Goal: Task Accomplishment & Management: Complete application form

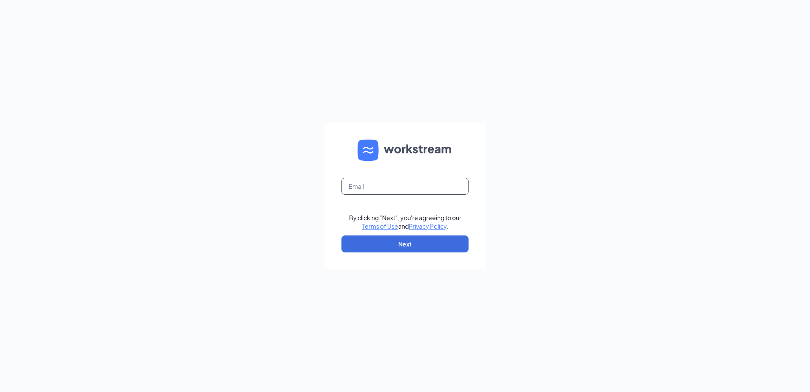
click at [370, 183] on input "text" at bounding box center [405, 186] width 127 height 17
type input "gmvenicehwy41@bleedblue.net"
click at [384, 241] on button "Next" at bounding box center [405, 243] width 127 height 17
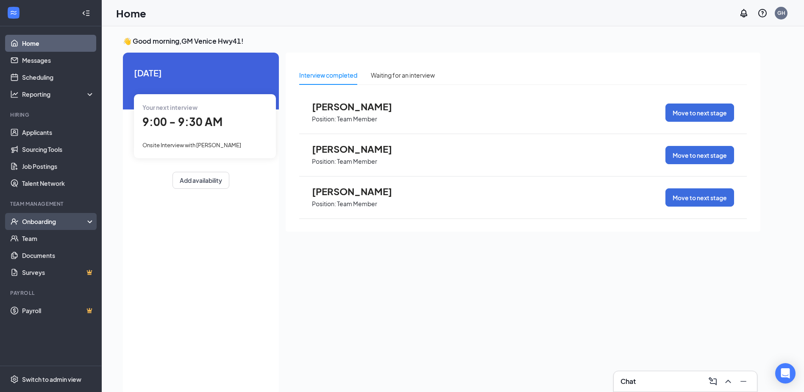
click at [46, 220] on div "Onboarding" at bounding box center [54, 221] width 65 height 8
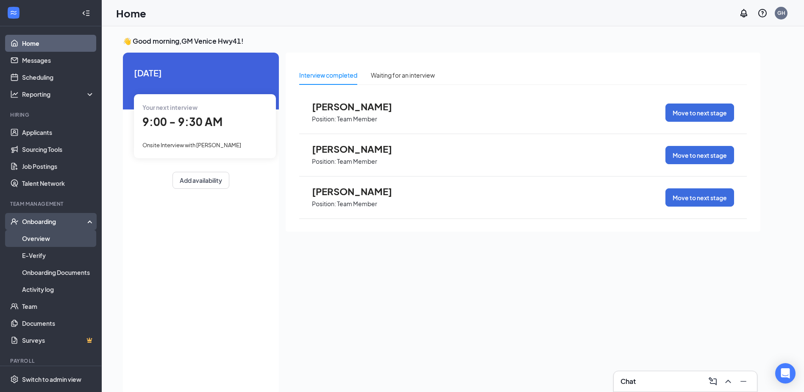
click at [39, 241] on link "Overview" at bounding box center [58, 238] width 72 height 17
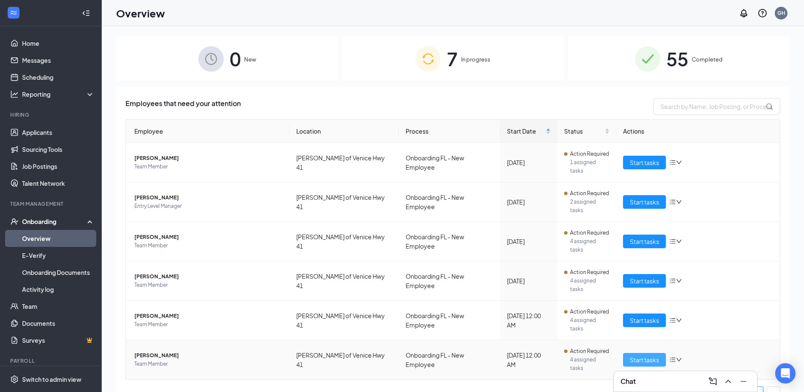
click at [646, 353] on button "Start tasks" at bounding box center [644, 360] width 43 height 14
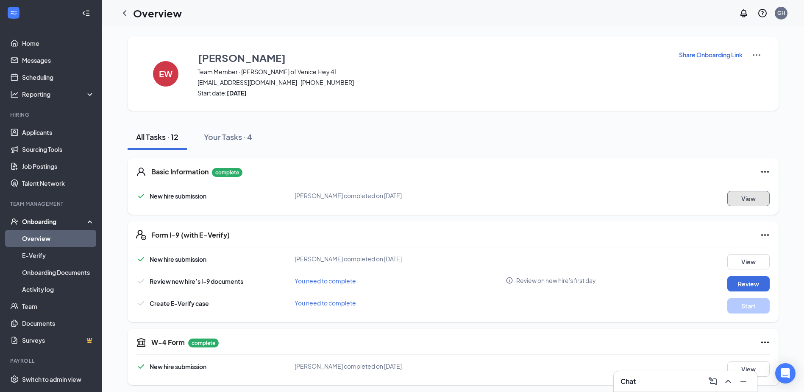
click at [742, 202] on button "View" at bounding box center [748, 198] width 42 height 15
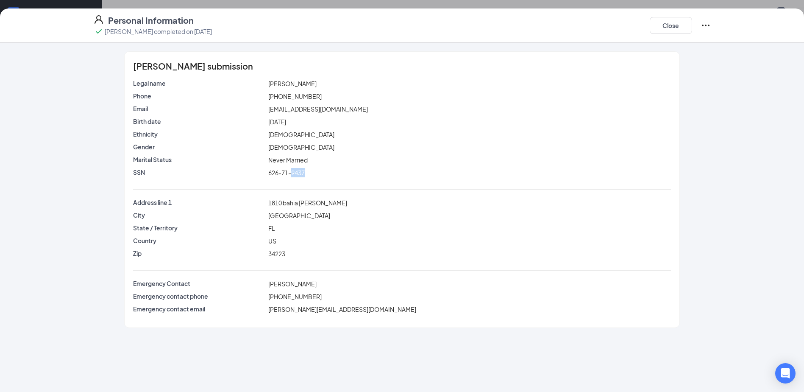
drag, startPoint x: 292, startPoint y: 174, endPoint x: 306, endPoint y: 176, distance: 14.5
click at [306, 176] on div "626-71-9437" at bounding box center [470, 172] width 406 height 9
drag, startPoint x: 306, startPoint y: 176, endPoint x: 297, endPoint y: 172, distance: 10.2
copy span "9437"
click at [667, 31] on button "Close" at bounding box center [671, 25] width 42 height 17
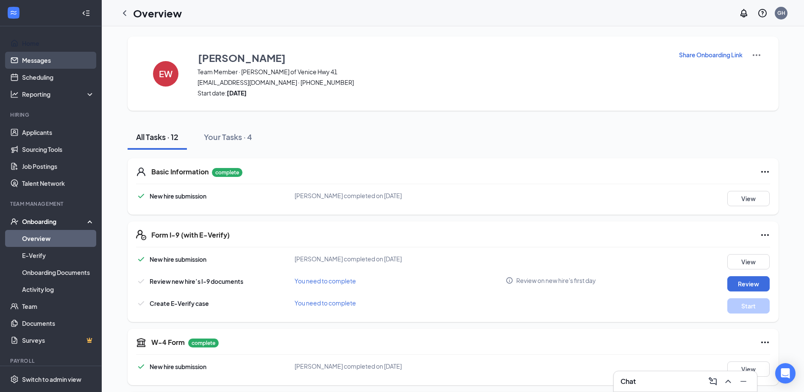
drag, startPoint x: 35, startPoint y: 46, endPoint x: 39, endPoint y: 52, distance: 6.7
click at [35, 46] on link "Home" at bounding box center [58, 43] width 72 height 17
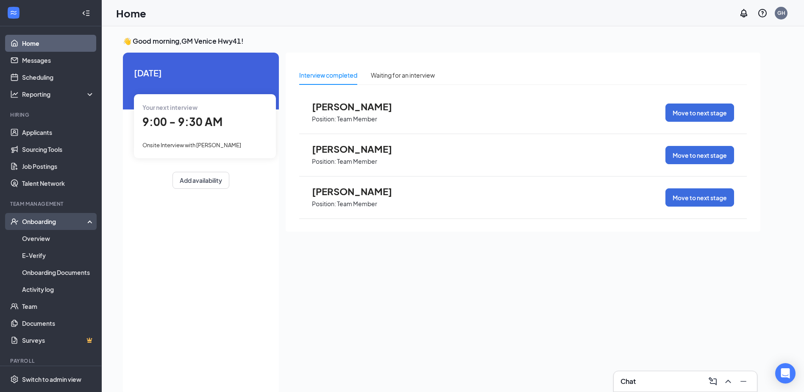
click at [41, 223] on div "Onboarding" at bounding box center [54, 221] width 65 height 8
click at [44, 224] on div "Onboarding" at bounding box center [54, 221] width 65 height 8
click at [44, 241] on link "Overview" at bounding box center [58, 238] width 72 height 17
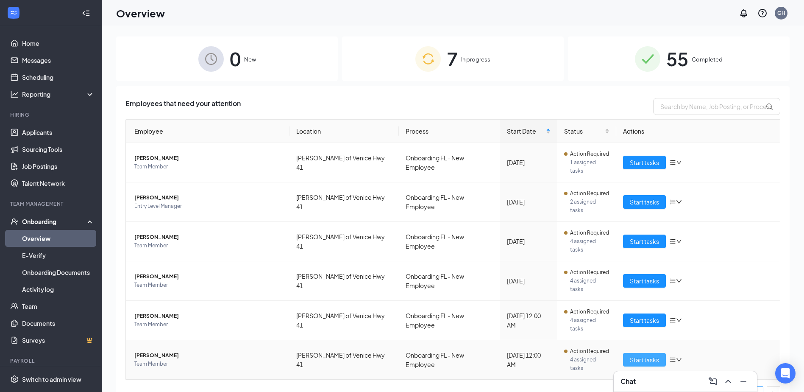
click at [634, 355] on span "Start tasks" at bounding box center [644, 359] width 29 height 9
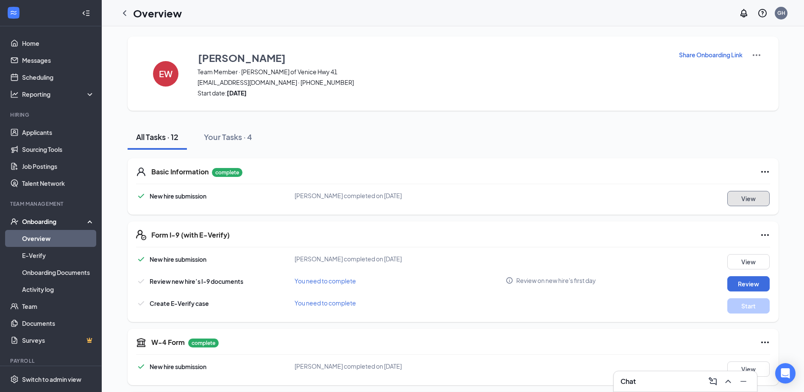
click at [763, 198] on button "View" at bounding box center [748, 198] width 42 height 15
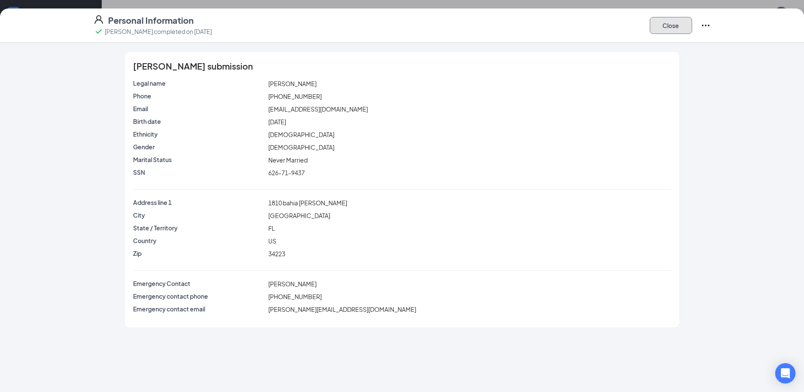
click at [681, 23] on button "Close" at bounding box center [671, 25] width 42 height 17
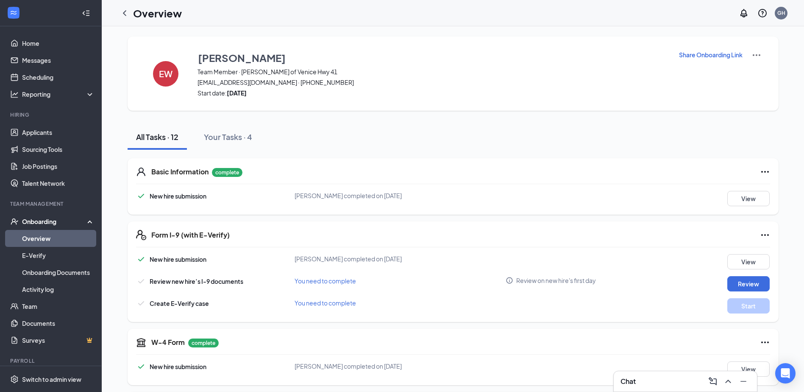
click at [49, 236] on link "Overview" at bounding box center [58, 238] width 72 height 17
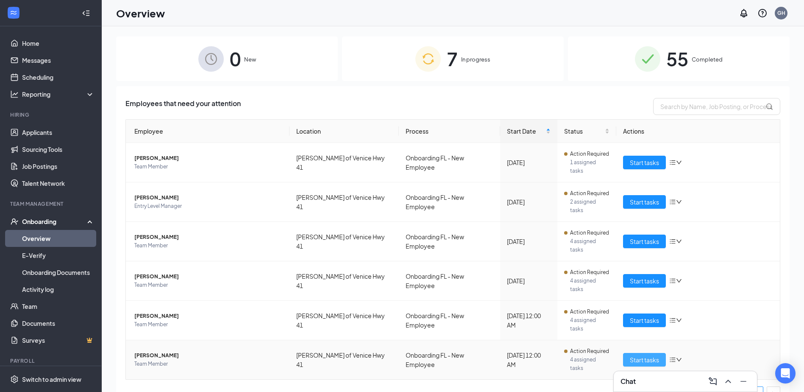
click at [636, 355] on span "Start tasks" at bounding box center [644, 359] width 29 height 9
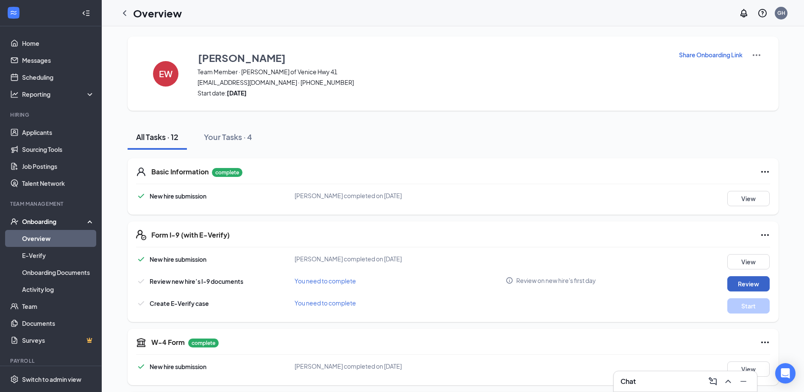
click at [756, 284] on button "Review" at bounding box center [748, 283] width 42 height 15
type input "09/15/2025"
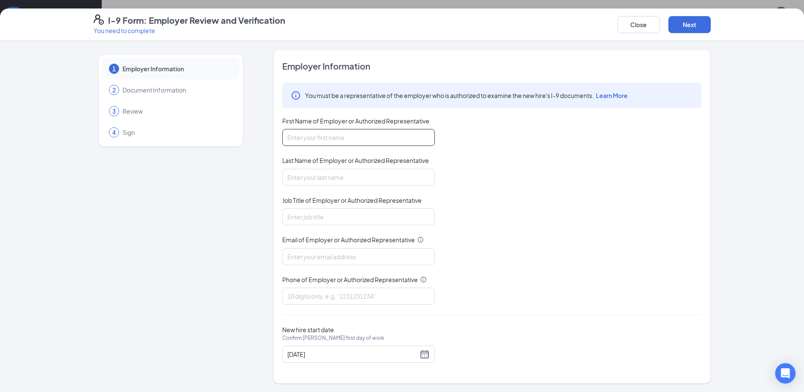
click at [313, 135] on input "First Name of Employer or Authorized Representative" at bounding box center [358, 137] width 153 height 17
type input "Sheri"
type input "Hann"
type input "gmvenicehwy41@bleedblue.net"
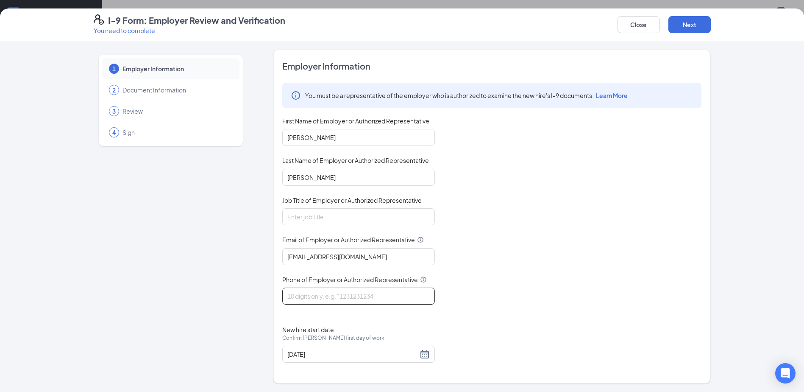
click at [314, 293] on input "Phone of Employer or Authorized Representative" at bounding box center [358, 295] width 153 height 17
click at [541, 213] on div "You must be a representative of the employer who is authorized to examine the n…" at bounding box center [491, 194] width 419 height 222
click at [330, 136] on input "Sheri" at bounding box center [358, 137] width 153 height 17
click at [307, 288] on input "Phone of Employer or Authorized Representative" at bounding box center [358, 295] width 153 height 17
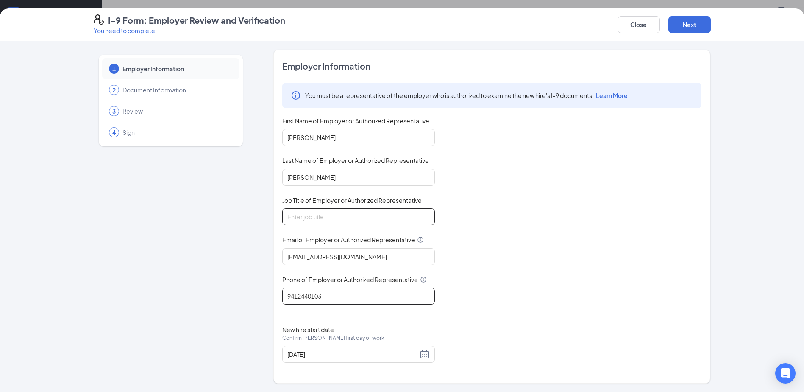
type input "9412440103"
click at [378, 221] on input "Job Title of Employer or Authorized Representative" at bounding box center [358, 216] width 153 height 17
click at [306, 219] on input "geeral" at bounding box center [358, 216] width 153 height 17
type input "general manager"
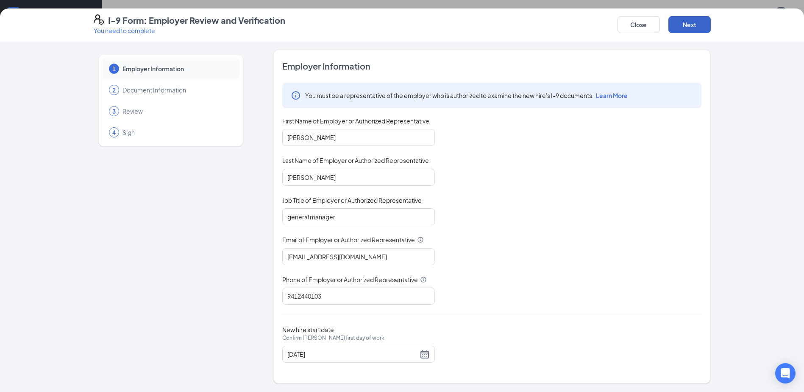
click at [690, 19] on button "Next" at bounding box center [689, 24] width 42 height 17
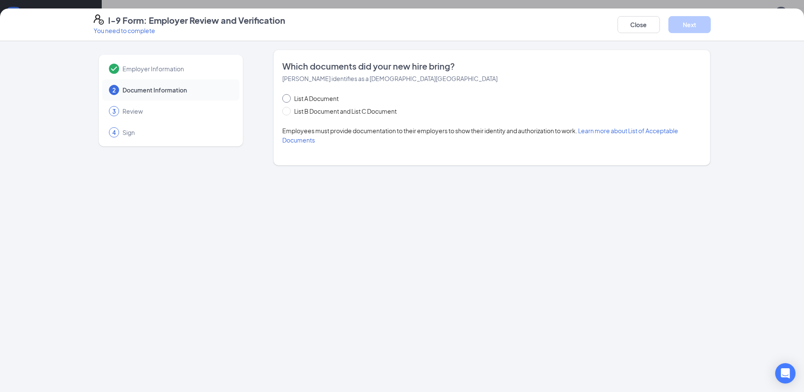
click at [289, 98] on span at bounding box center [286, 98] width 8 height 8
click at [288, 98] on input "List A Document" at bounding box center [285, 97] width 6 height 6
radio input "true"
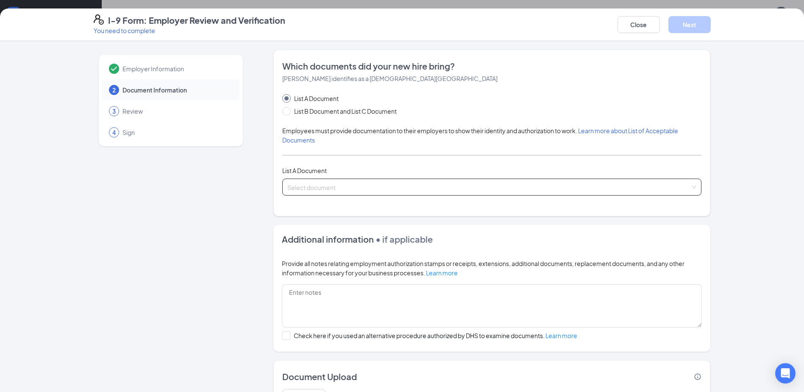
click at [692, 189] on div "Select document" at bounding box center [491, 186] width 419 height 17
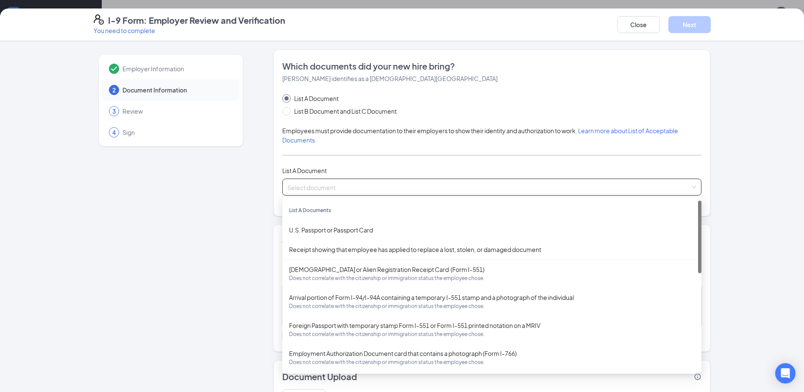
scroll to position [93, 0]
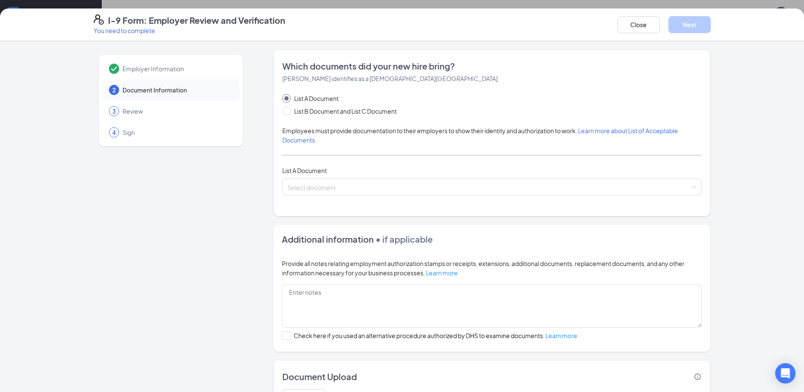
click at [687, 141] on div "Employees must provide documentation to their employers to show their identity …" at bounding box center [491, 135] width 419 height 19
click at [282, 108] on input "List B Document and List C Document" at bounding box center [285, 110] width 6 height 6
radio input "true"
radio input "false"
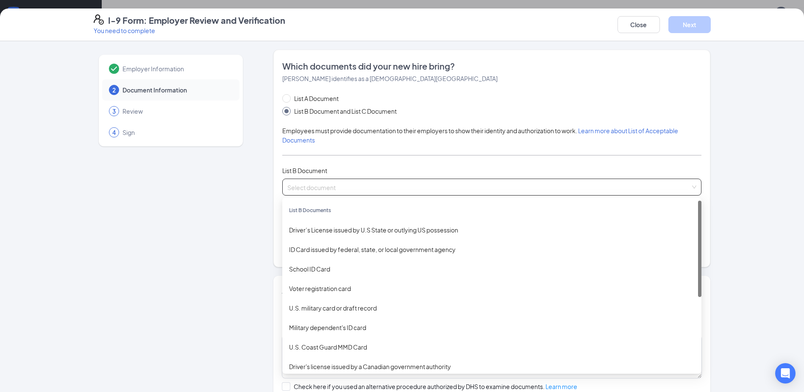
click at [691, 187] on div "Select document" at bounding box center [491, 186] width 419 height 17
click at [387, 232] on div "Driver’s License issued by U.S State or outlying US possession" at bounding box center [492, 229] width 406 height 9
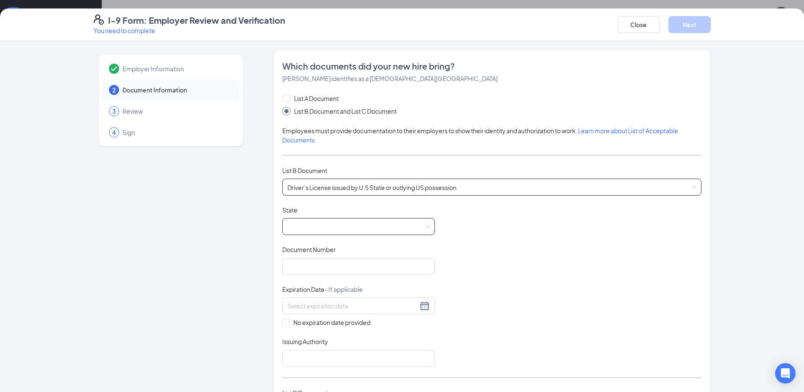
click at [427, 223] on div at bounding box center [358, 226] width 153 height 17
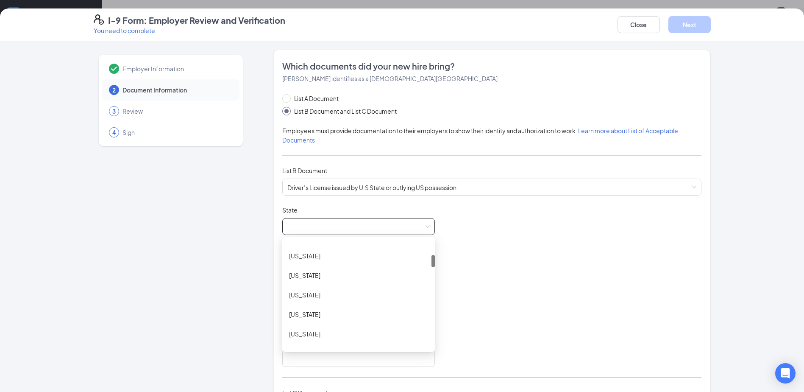
scroll to position [127, 0]
click at [313, 314] on div "Florida" at bounding box center [358, 317] width 139 height 9
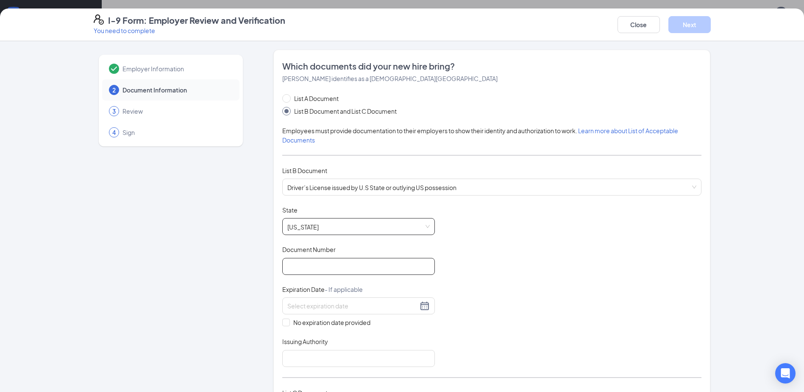
click at [311, 262] on input "Document Number" at bounding box center [358, 266] width 153 height 17
type input "w627148735000"
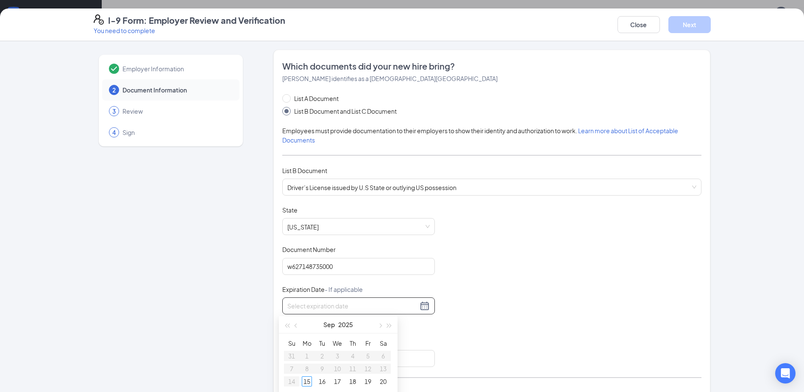
click at [315, 303] on input at bounding box center [352, 305] width 131 height 9
type input "09192029"
click at [431, 337] on div "Issuing Authority" at bounding box center [358, 343] width 153 height 12
click at [421, 303] on div at bounding box center [358, 305] width 142 height 10
type input "09/16/2025"
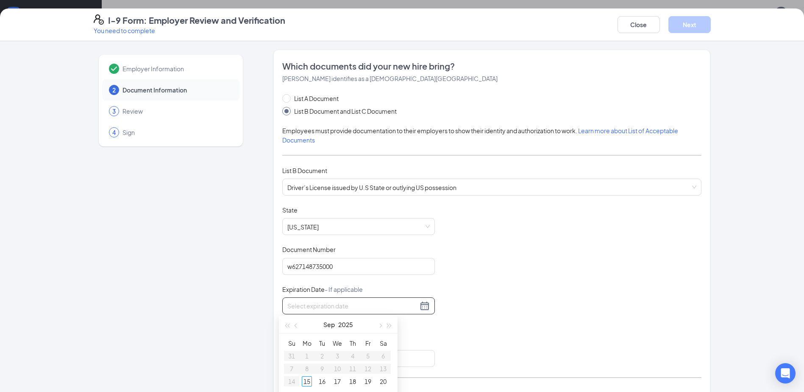
click at [308, 306] on input at bounding box center [352, 305] width 131 height 9
click at [389, 325] on span "button" at bounding box center [389, 325] width 4 height 4
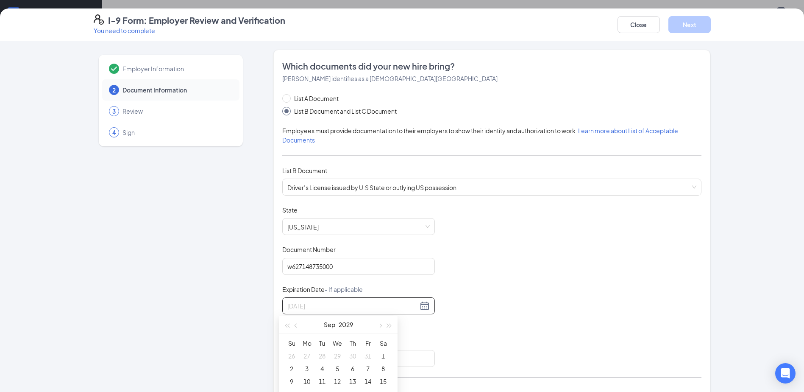
type input "09/22/2029"
type input "09/21/2029"
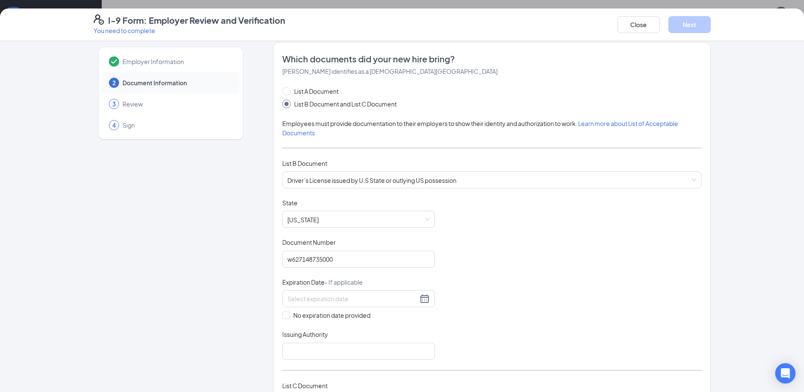
scroll to position [10, 0]
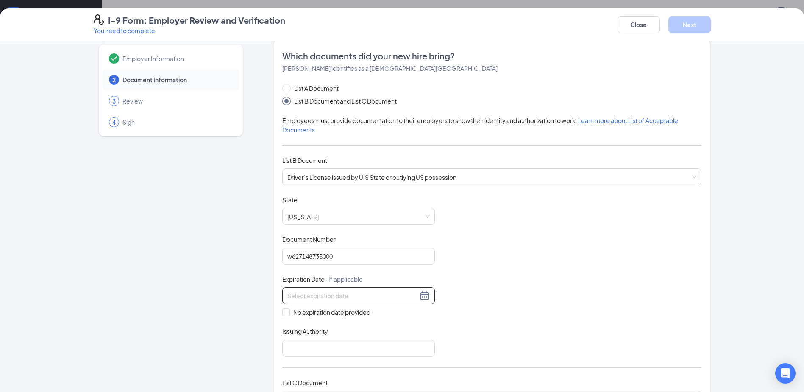
click at [421, 292] on div at bounding box center [358, 295] width 142 height 10
type input "08/30/2029"
click at [288, 381] on div "19" at bounding box center [291, 383] width 10 height 10
type input "09/19/2032"
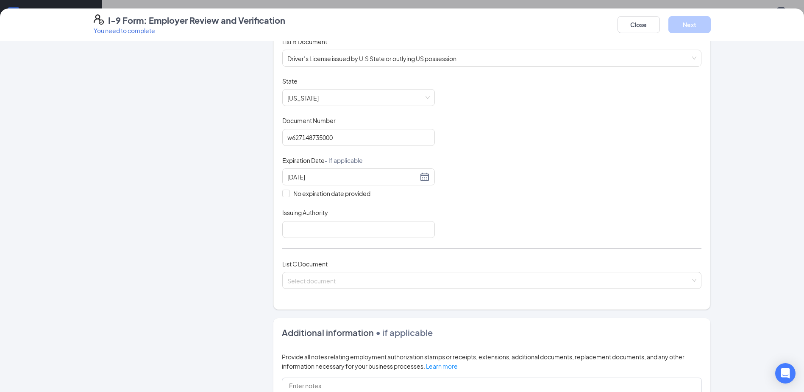
scroll to position [142, 0]
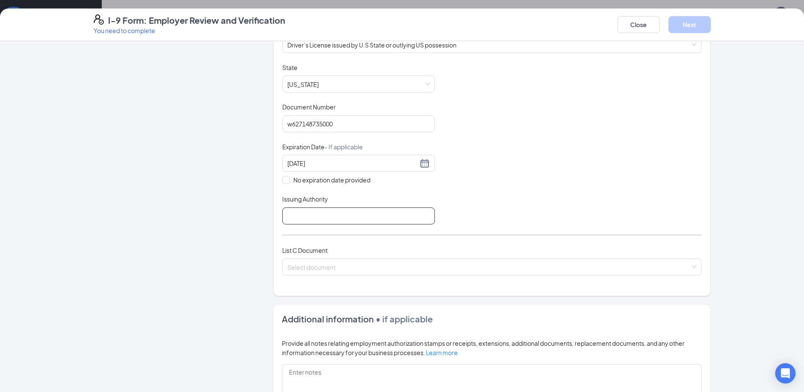
click at [304, 221] on input "Issuing Authority" at bounding box center [358, 215] width 153 height 17
type input "FL"
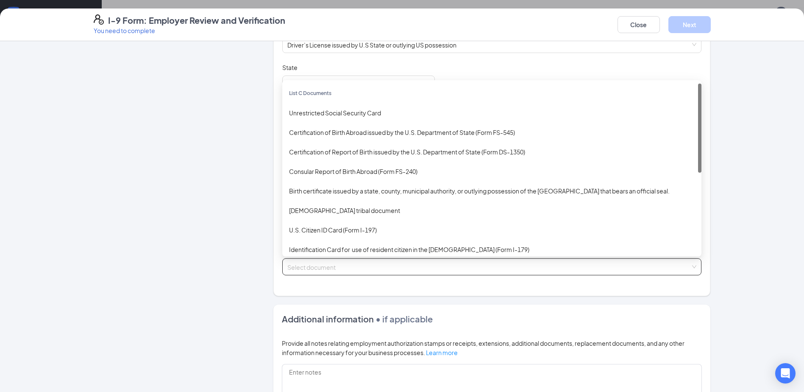
click at [300, 270] on input "search" at bounding box center [488, 264] width 403 height 13
click at [296, 115] on div "Unrestricted Social Security Card" at bounding box center [492, 112] width 406 height 9
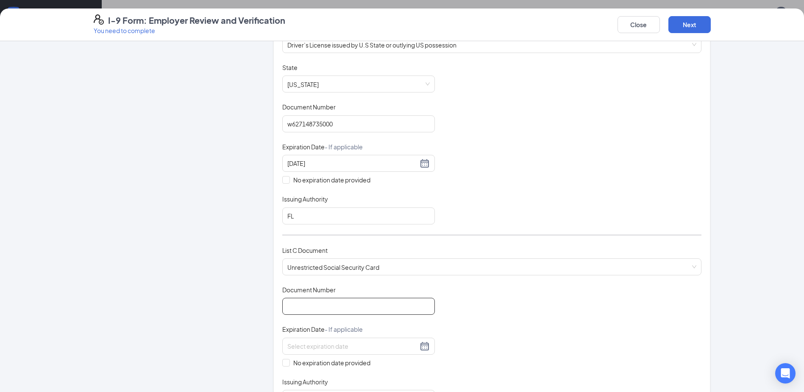
click at [300, 303] on input "Document Number" at bounding box center [358, 305] width 153 height 17
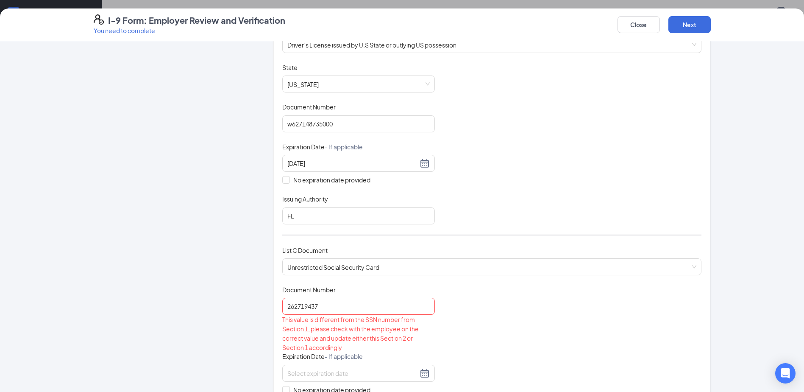
click at [464, 336] on div "Document Title Unrestricted Social Security Card Document Number 262719437 This…" at bounding box center [491, 359] width 419 height 148
click at [325, 308] on input "262719437" at bounding box center [358, 305] width 153 height 17
type input "2"
type input "6"
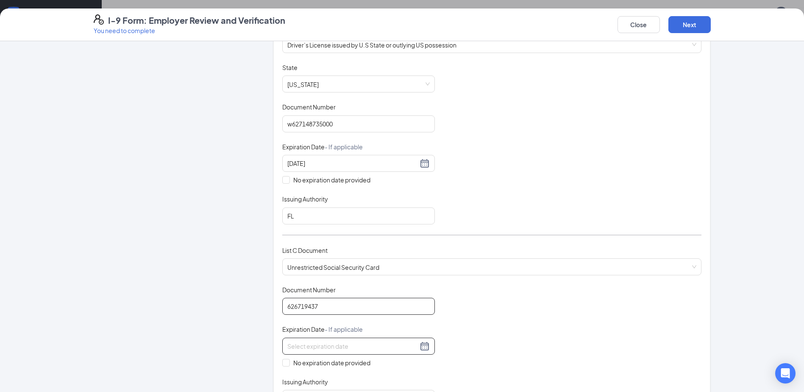
type input "626719437"
click at [394, 350] on input at bounding box center [352, 345] width 131 height 9
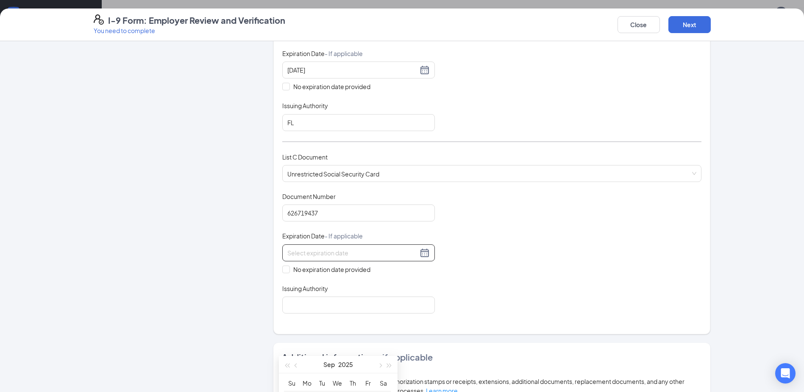
scroll to position [270, 0]
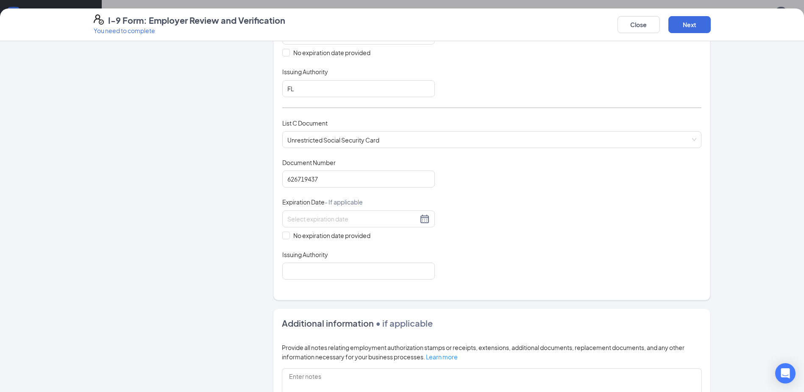
click at [429, 246] on div "Document Title Unrestricted Social Security Card Document Number 626719437 Expi…" at bounding box center [491, 218] width 419 height 121
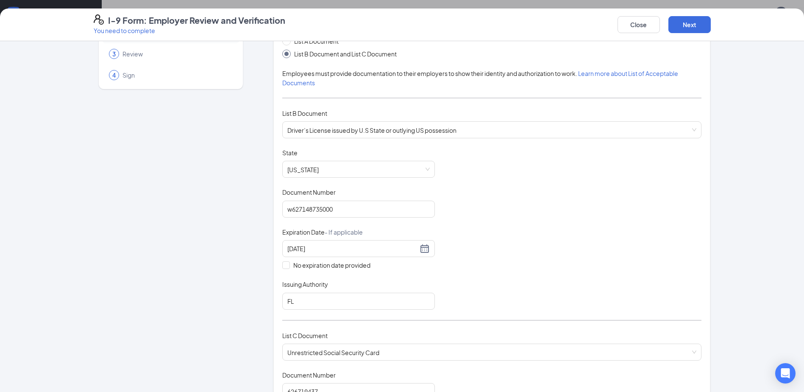
scroll to position [21, 0]
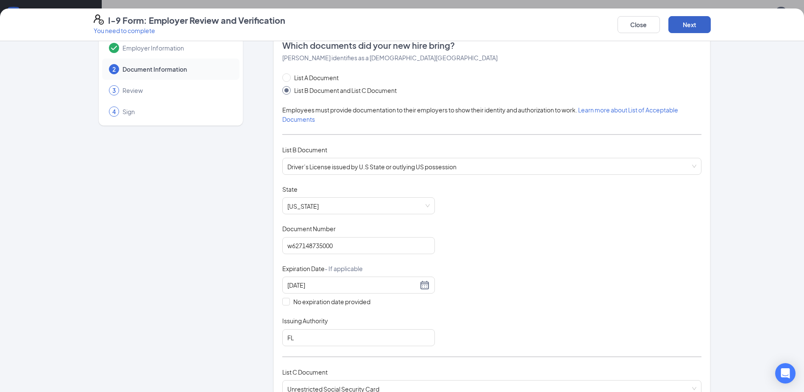
click at [701, 29] on button "Next" at bounding box center [689, 24] width 42 height 17
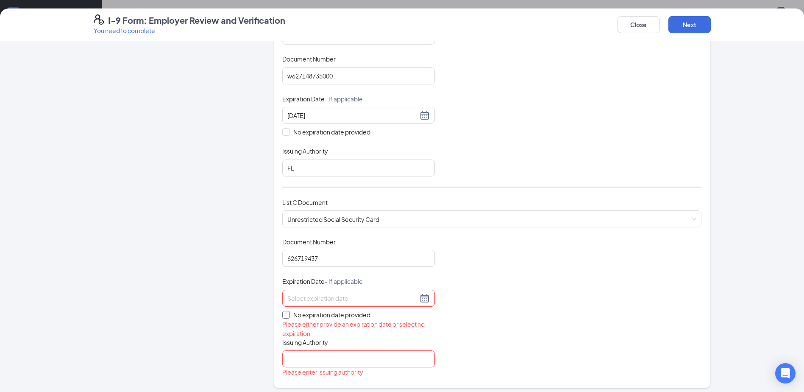
drag, startPoint x: 283, startPoint y: 314, endPoint x: 331, endPoint y: 314, distance: 48.7
click at [286, 315] on span at bounding box center [286, 315] width 8 height 8
click at [286, 315] on input "No expiration date provided" at bounding box center [285, 314] width 6 height 6
checkbox input "true"
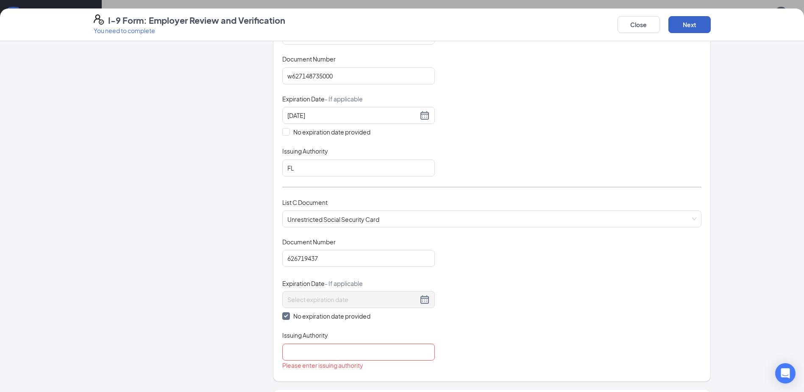
click at [697, 25] on button "Next" at bounding box center [689, 24] width 42 height 17
click at [339, 349] on input "Issuing Authority" at bounding box center [358, 351] width 153 height 17
type input "Social Security Administration"
click at [678, 27] on button "Next" at bounding box center [689, 24] width 42 height 17
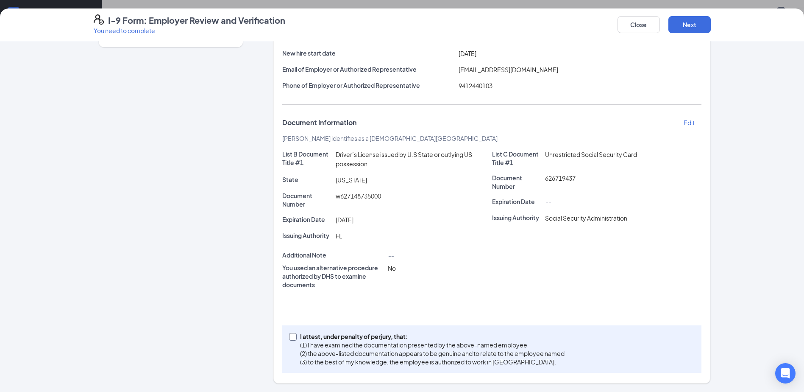
click at [289, 336] on input "I attest, under penalty of perjury, that: (1) I have examined the documentation…" at bounding box center [292, 336] width 6 height 6
checkbox input "true"
click at [690, 25] on button "Next" at bounding box center [689, 24] width 42 height 17
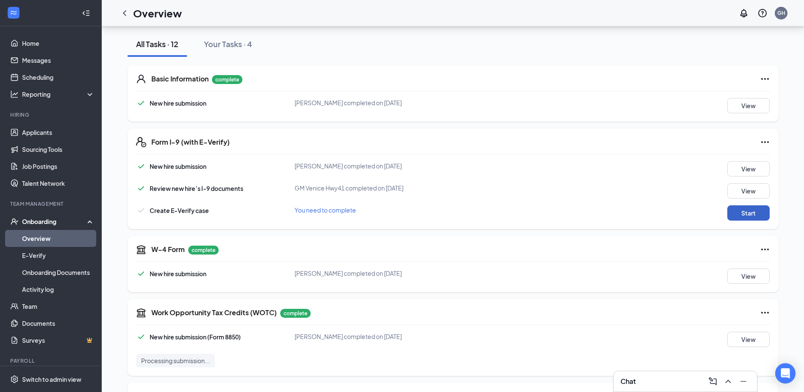
click at [739, 215] on button "Start" at bounding box center [748, 212] width 42 height 15
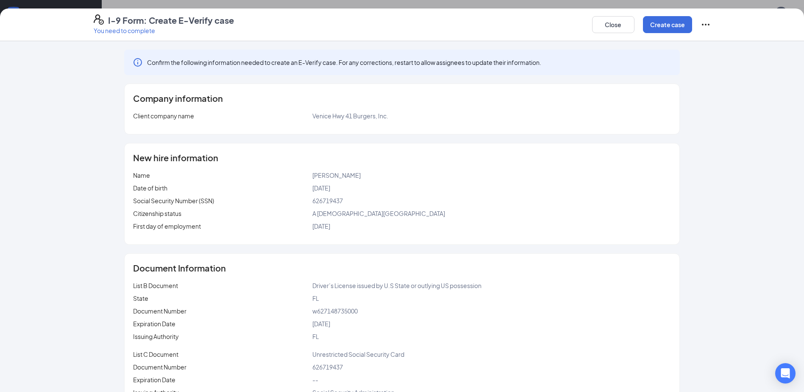
scroll to position [28, 0]
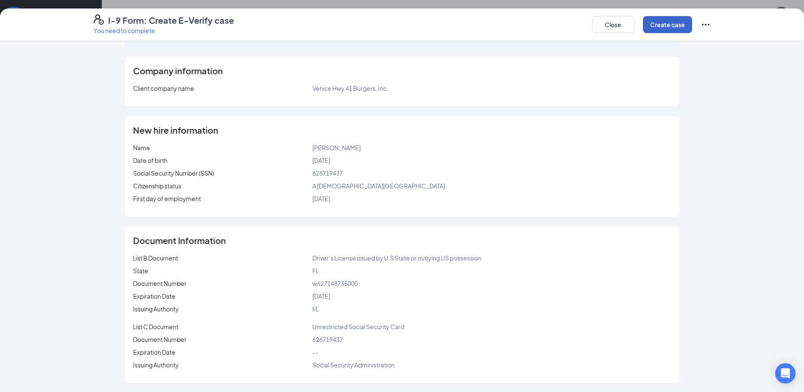
click at [669, 28] on button "Create case" at bounding box center [667, 24] width 49 height 17
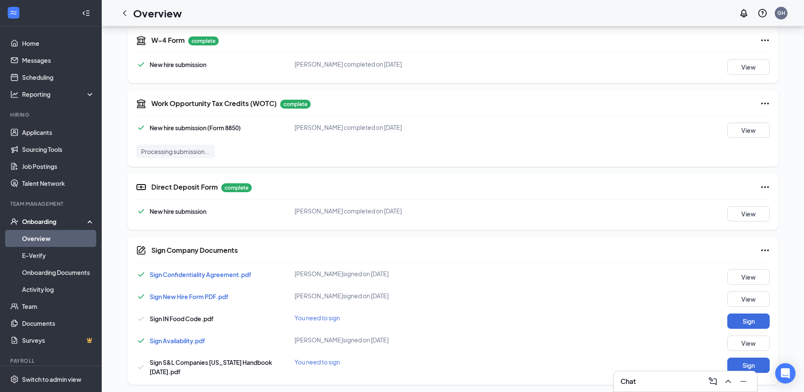
scroll to position [355, 0]
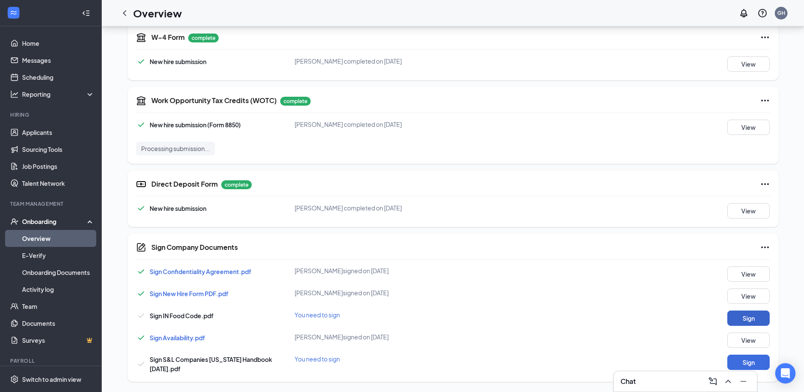
click at [749, 323] on button "Sign" at bounding box center [748, 317] width 42 height 15
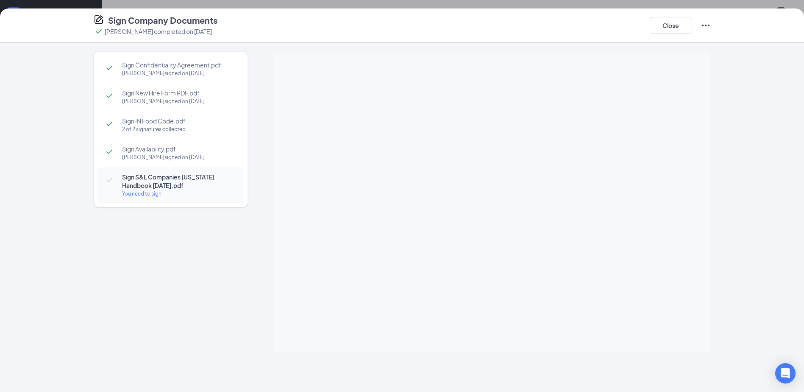
click at [160, 190] on div "You need to sign" at bounding box center [179, 193] width 114 height 8
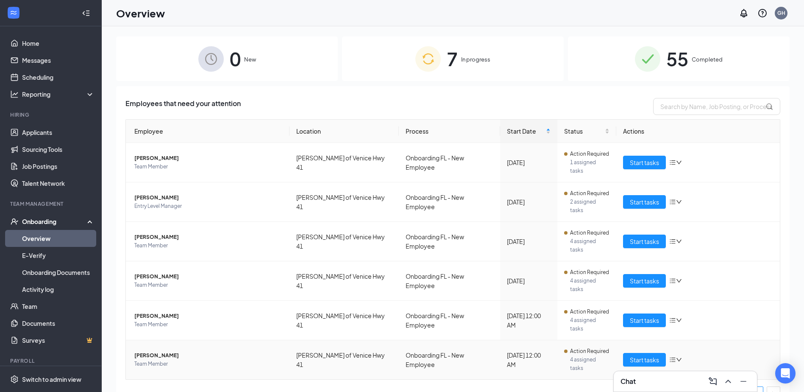
click at [168, 351] on span "[PERSON_NAME]" at bounding box center [208, 355] width 148 height 8
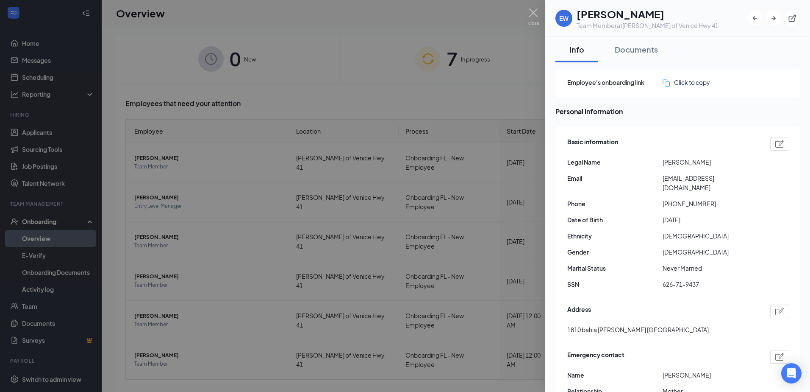
click at [367, 88] on div at bounding box center [405, 196] width 810 height 392
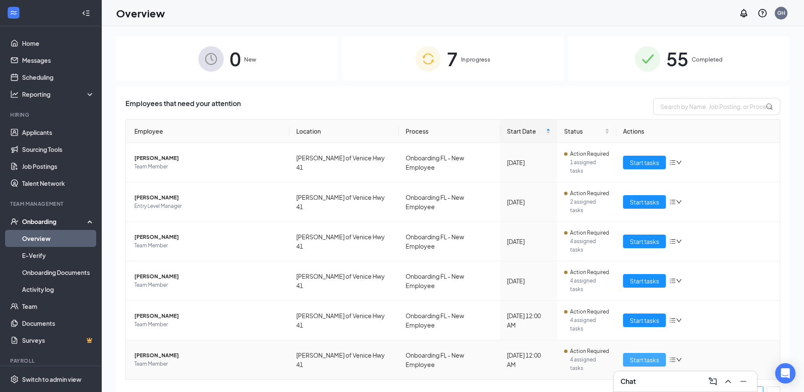
click at [638, 353] on button "Start tasks" at bounding box center [644, 360] width 43 height 14
